Goal: Information Seeking & Learning: Learn about a topic

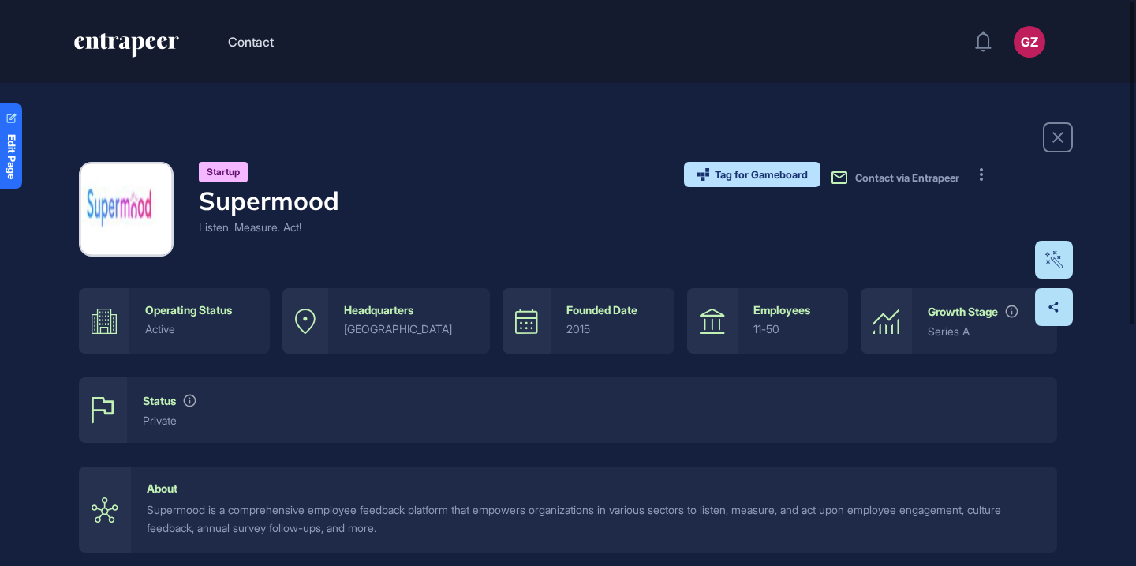
click at [320, 197] on h4 "Supermood" at bounding box center [269, 200] width 140 height 30
copy h4 "Supermood"
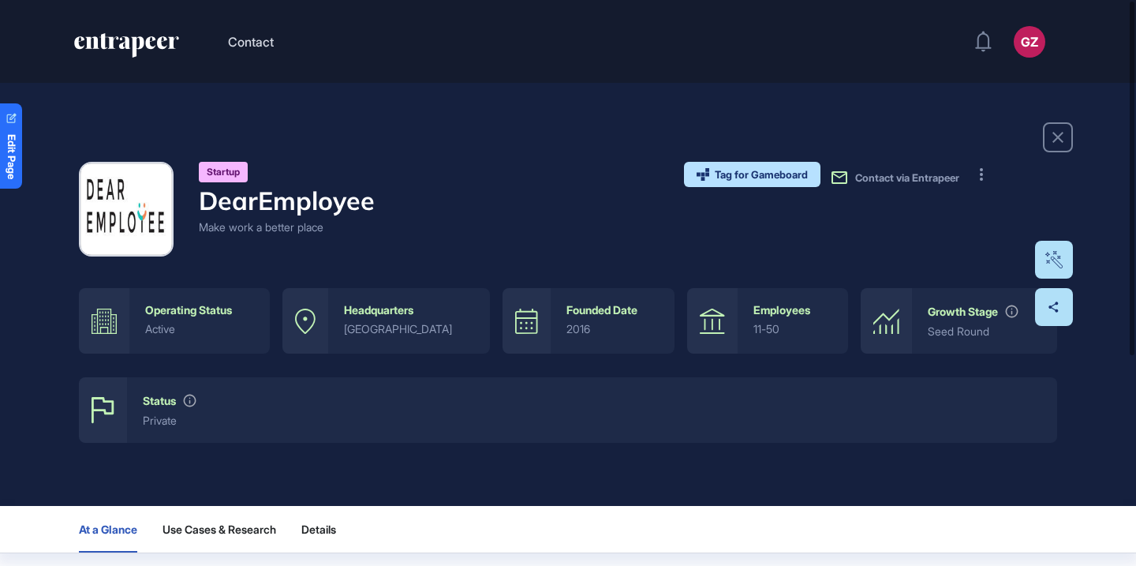
click at [350, 196] on h4 "DearEmployee" at bounding box center [287, 200] width 176 height 30
copy h4 "DearEmployee"
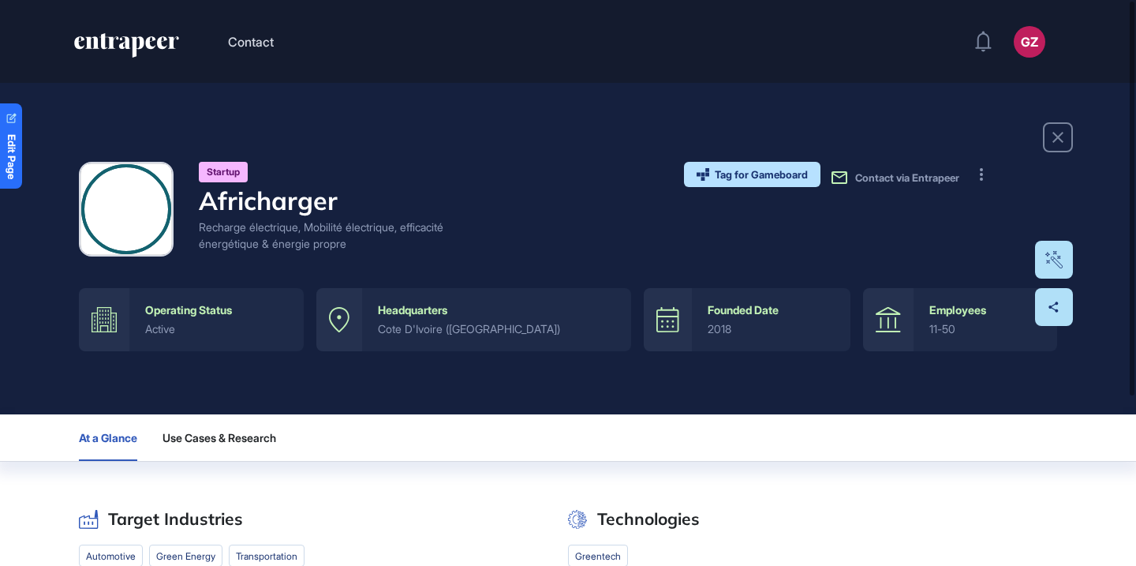
click at [326, 207] on h4 "Africharger" at bounding box center [333, 200] width 268 height 30
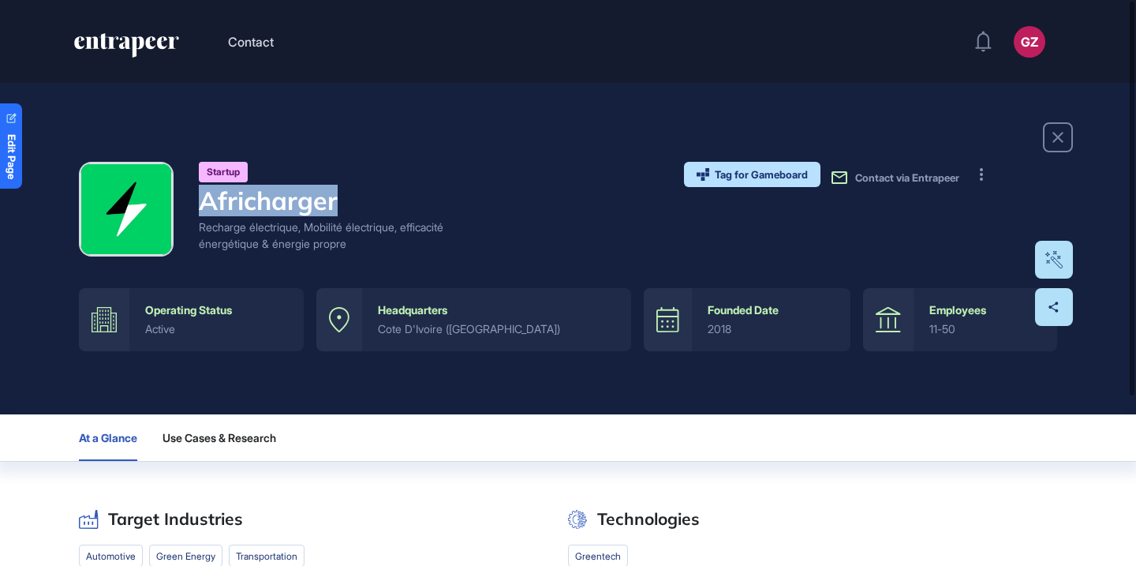
click at [326, 207] on h4 "Africharger" at bounding box center [333, 200] width 268 height 30
copy h4 "Africharger"
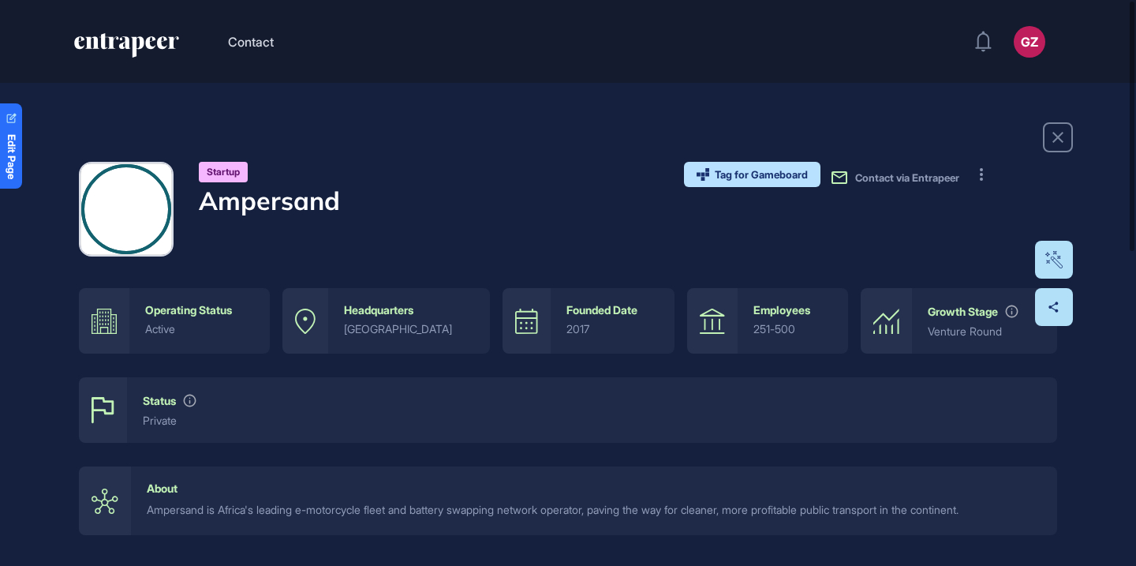
click at [312, 203] on h4 "Ampersand" at bounding box center [269, 200] width 141 height 30
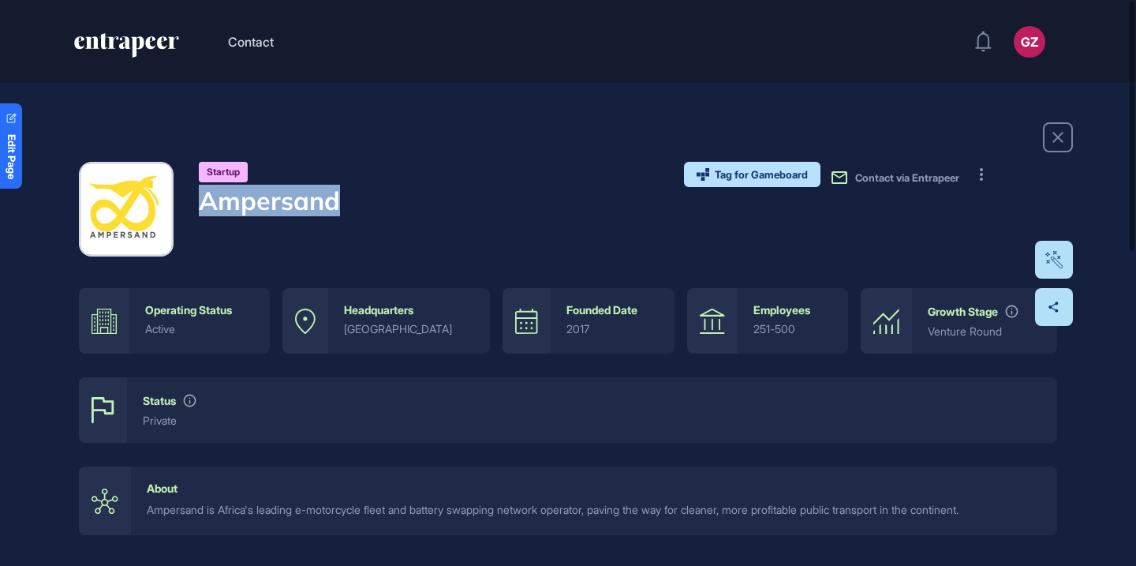
click at [312, 203] on h4 "Ampersand" at bounding box center [269, 200] width 141 height 30
copy h4 "Ampersand"
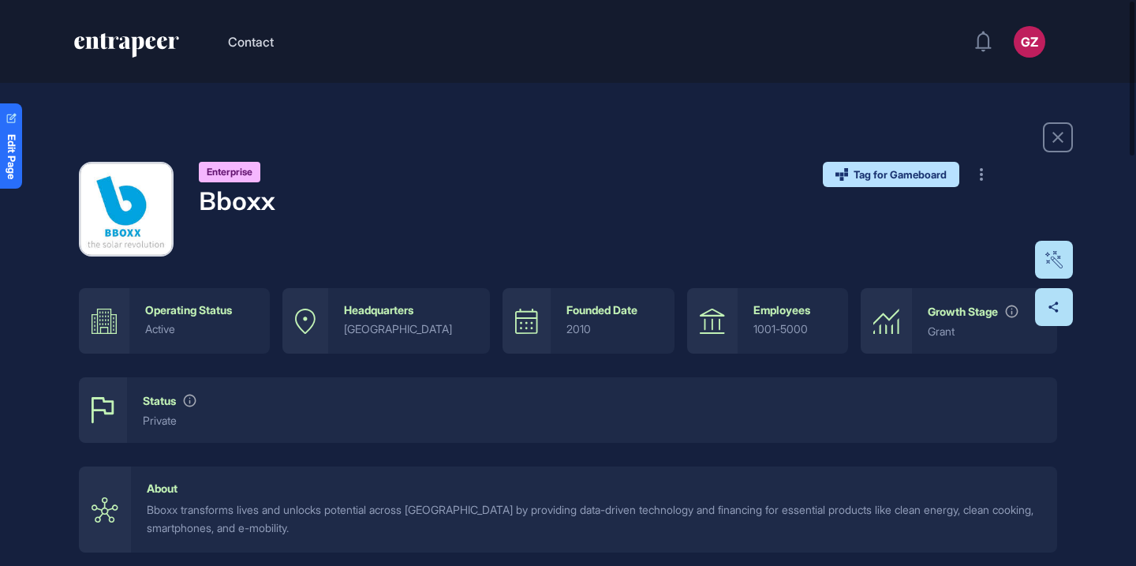
click at [264, 196] on h4 "Bboxx" at bounding box center [237, 200] width 77 height 30
copy h4 "Bboxx"
